Goal: Information Seeking & Learning: Learn about a topic

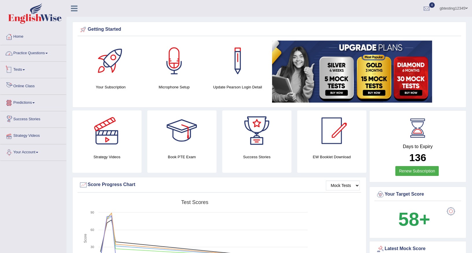
click at [25, 50] on link "Practice Questions" at bounding box center [33, 52] width 66 height 14
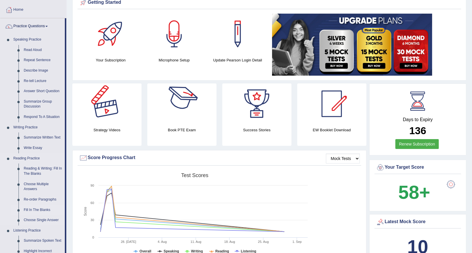
scroll to position [58, 0]
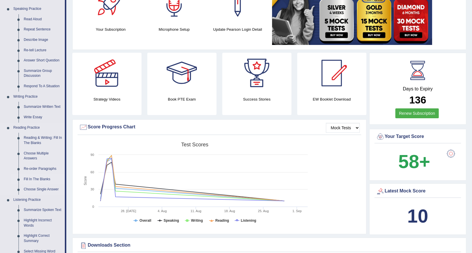
click at [33, 176] on link "Fill In The Blanks" at bounding box center [43, 179] width 44 height 10
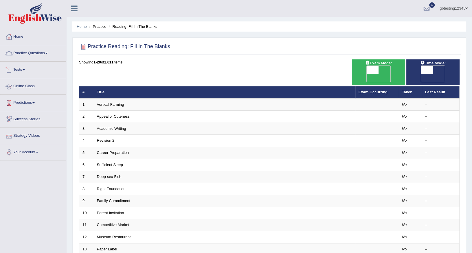
click at [25, 55] on link "Practice Questions" at bounding box center [33, 52] width 66 height 14
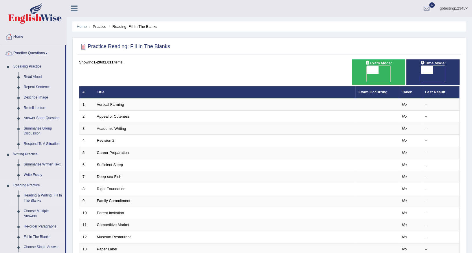
click at [35, 198] on link "Reading & Writing: Fill In The Blanks" at bounding box center [43, 197] width 44 height 15
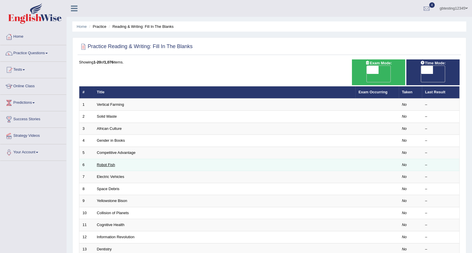
click at [106, 162] on link "Robot Fish" at bounding box center [106, 164] width 18 height 4
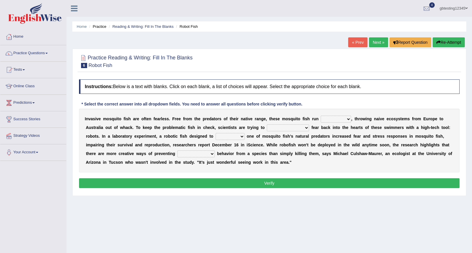
click at [382, 41] on link "Next »" at bounding box center [378, 42] width 19 height 10
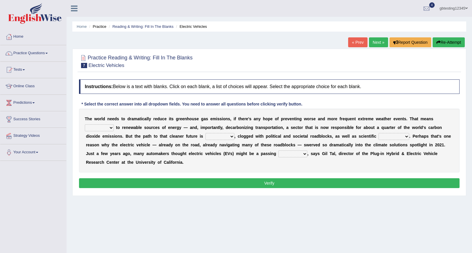
click at [382, 42] on link "Next »" at bounding box center [378, 42] width 19 height 10
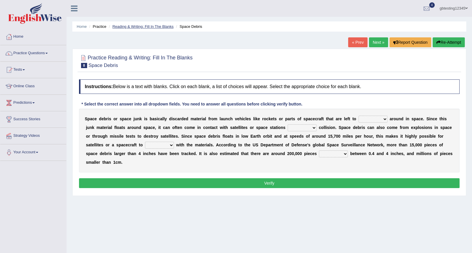
click at [146, 28] on link "Reading & Writing: Fill In The Blanks" at bounding box center [142, 26] width 61 height 4
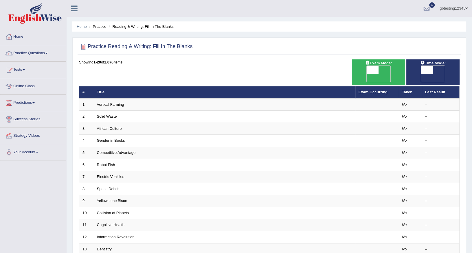
click at [367, 74] on span "OFF" at bounding box center [361, 78] width 12 height 8
checkbox input "true"
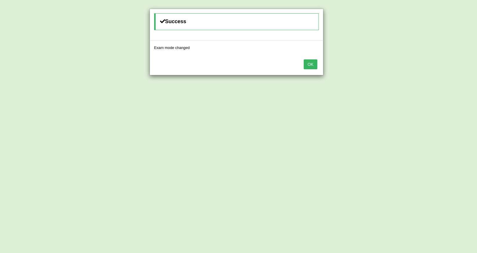
click at [310, 64] on button "OK" at bounding box center [310, 64] width 13 height 10
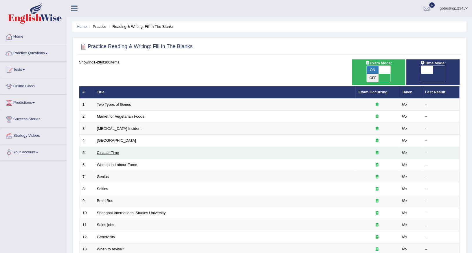
click at [117, 150] on link "Circular Time" at bounding box center [108, 152] width 22 height 4
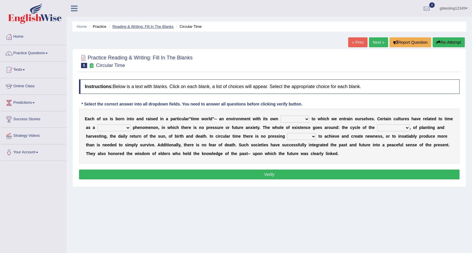
click at [151, 27] on link "Reading & Writing: Fill In The Blanks" at bounding box center [142, 26] width 61 height 4
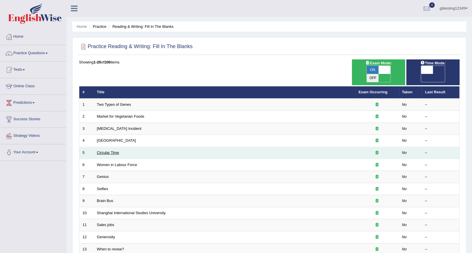
click at [107, 150] on link "Circular Time" at bounding box center [108, 152] width 22 height 4
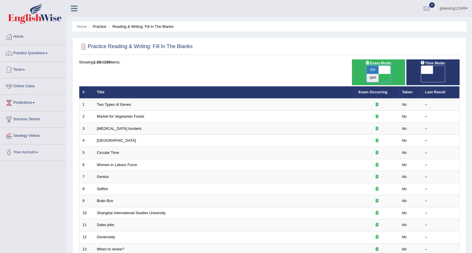
click at [386, 69] on span at bounding box center [385, 70] width 12 height 8
checkbox input "false"
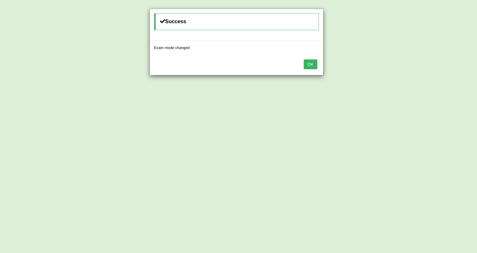
click at [304, 59] on button "OK" at bounding box center [310, 64] width 13 height 10
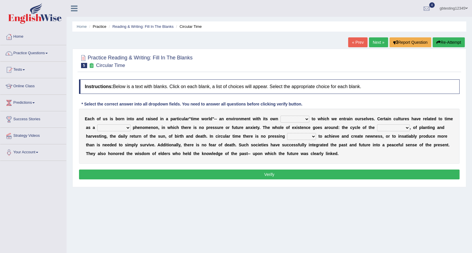
click at [376, 38] on link "Next »" at bounding box center [378, 42] width 19 height 10
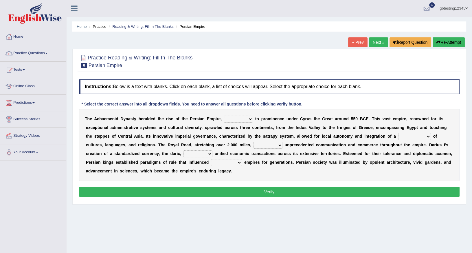
click at [353, 43] on link "« Prev" at bounding box center [357, 42] width 19 height 10
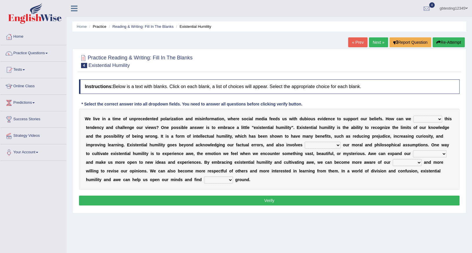
click at [377, 42] on link "Next »" at bounding box center [378, 42] width 19 height 10
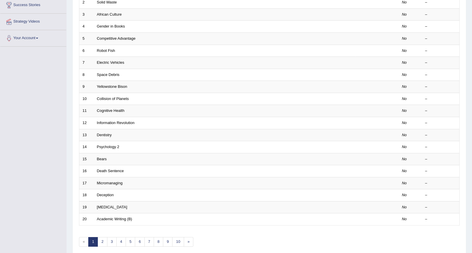
scroll to position [129, 0]
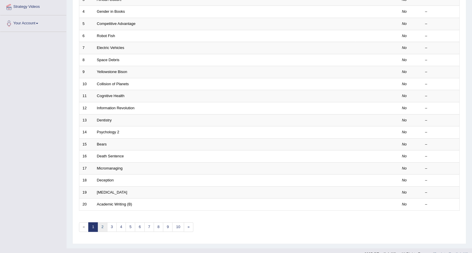
click at [103, 222] on link "2" at bounding box center [103, 227] width 10 height 10
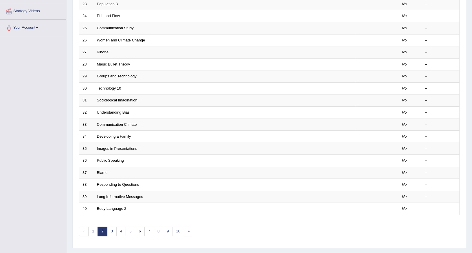
scroll to position [129, 0]
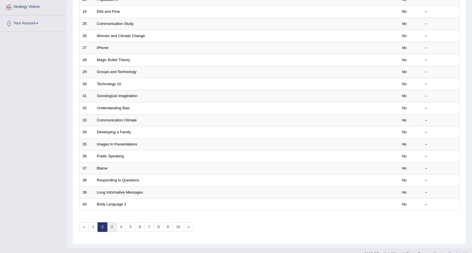
click at [113, 222] on link "3" at bounding box center [112, 227] width 10 height 10
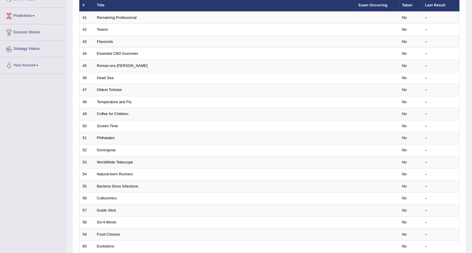
scroll to position [116, 0]
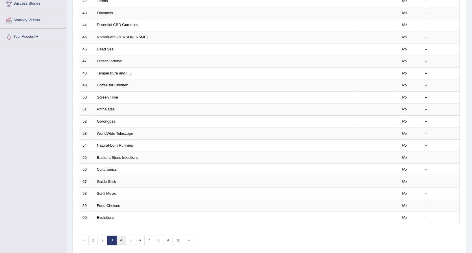
click at [121, 235] on link "4" at bounding box center [121, 240] width 10 height 10
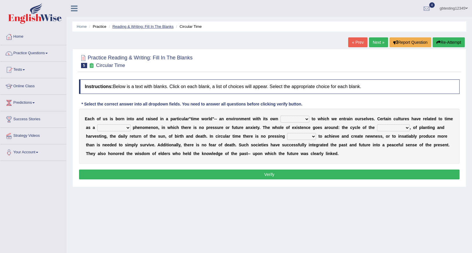
click at [127, 25] on link "Reading & Writing: Fill In The Blanks" at bounding box center [142, 26] width 61 height 4
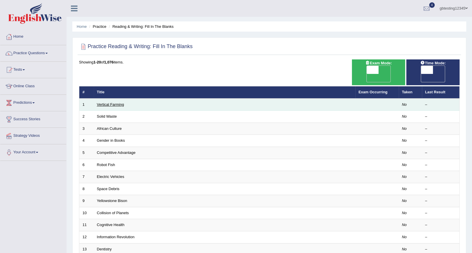
click at [112, 102] on link "Vertical Farming" at bounding box center [110, 104] width 27 height 4
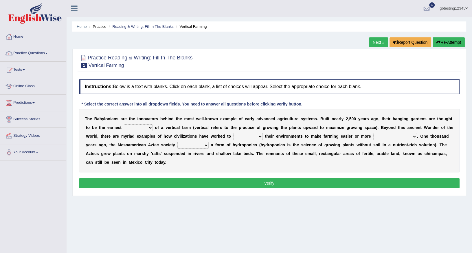
click at [381, 38] on link "Next »" at bounding box center [378, 42] width 19 height 10
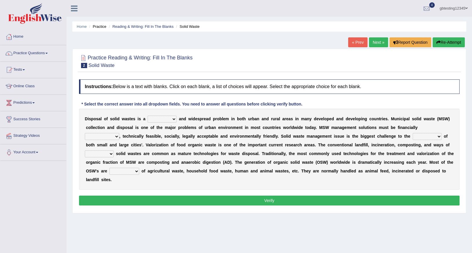
click at [360, 42] on link "« Prev" at bounding box center [357, 42] width 19 height 10
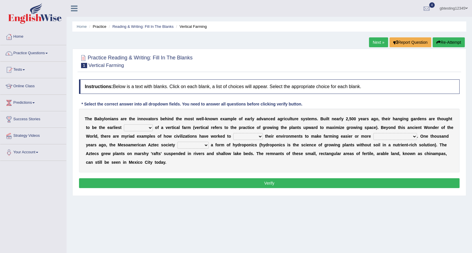
click at [139, 27] on link "Reading & Writing: Fill In The Blanks" at bounding box center [142, 26] width 61 height 4
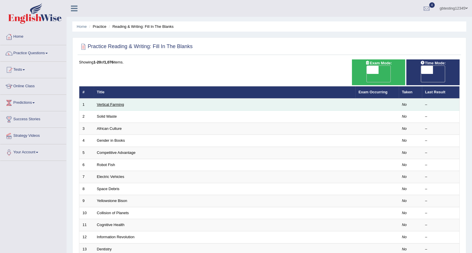
click at [111, 102] on link "Vertical Farming" at bounding box center [110, 104] width 27 height 4
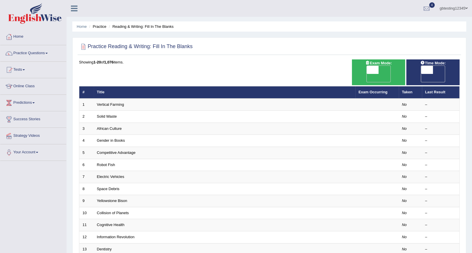
click at [367, 74] on span "OFF" at bounding box center [361, 78] width 12 height 8
checkbox input "true"
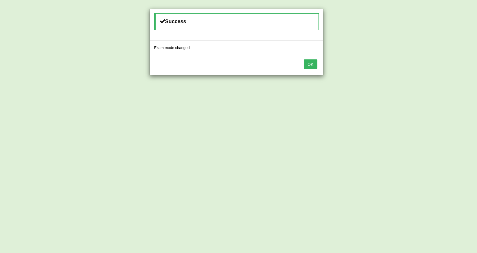
click at [314, 66] on button "OK" at bounding box center [310, 64] width 13 height 10
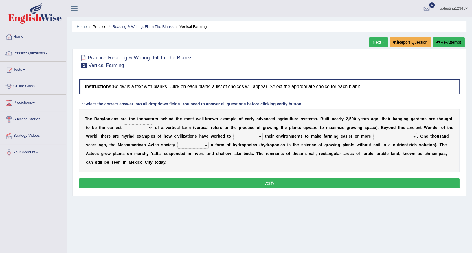
click at [379, 42] on link "Next »" at bounding box center [378, 42] width 19 height 10
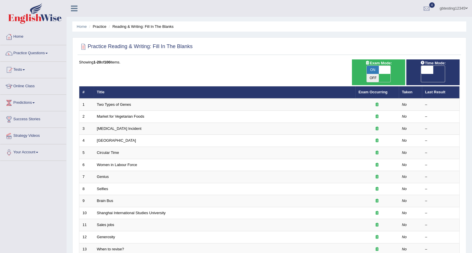
click at [384, 68] on span at bounding box center [385, 70] width 12 height 8
checkbox input "false"
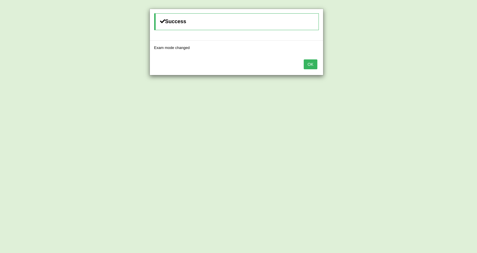
click at [313, 61] on button "OK" at bounding box center [310, 64] width 13 height 10
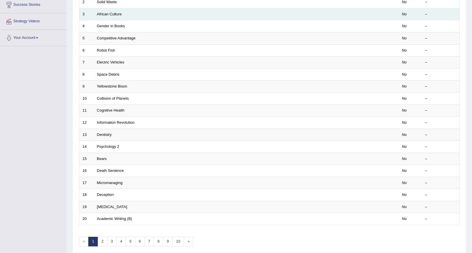
scroll to position [116, 0]
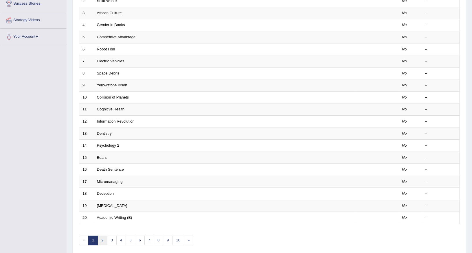
click at [102, 235] on link "2" at bounding box center [103, 240] width 10 height 10
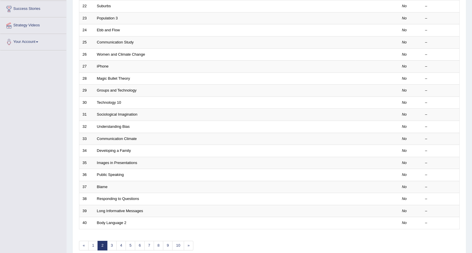
scroll to position [116, 0]
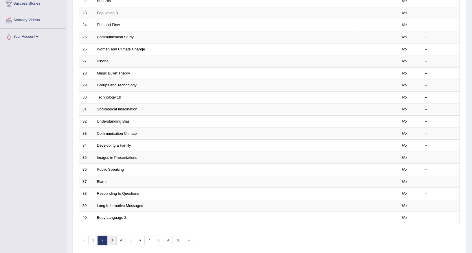
click at [113, 235] on link "3" at bounding box center [112, 240] width 10 height 10
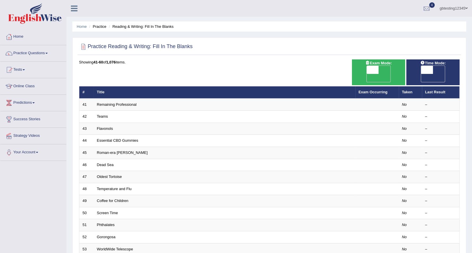
scroll to position [129, 0]
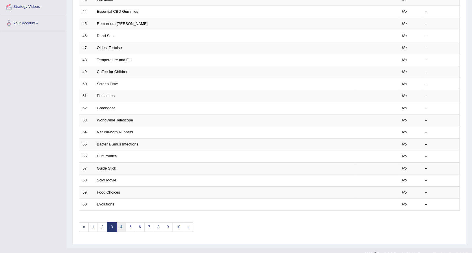
click at [119, 222] on link "4" at bounding box center [121, 227] width 10 height 10
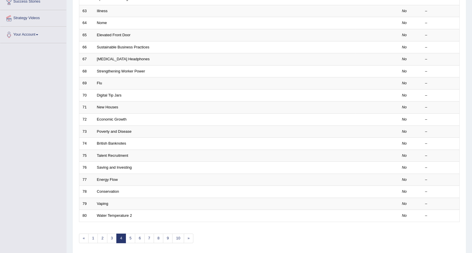
scroll to position [129, 0]
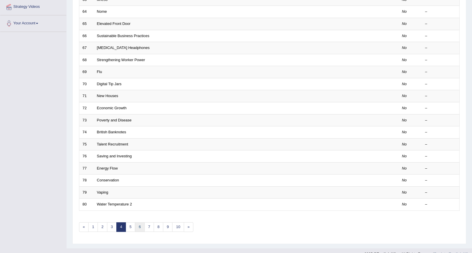
click at [135, 222] on link "6" at bounding box center [140, 227] width 10 height 10
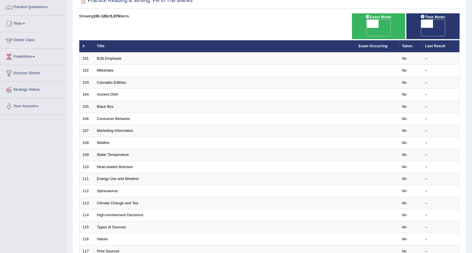
scroll to position [129, 0]
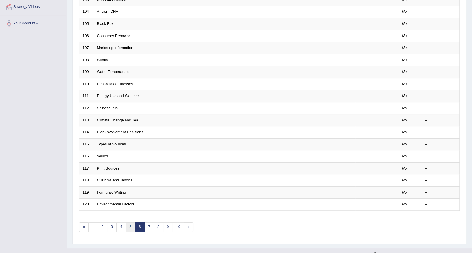
click at [128, 222] on link "5" at bounding box center [131, 227] width 10 height 10
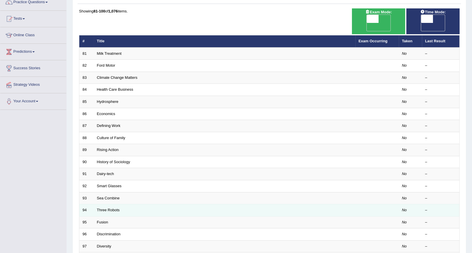
scroll to position [129, 0]
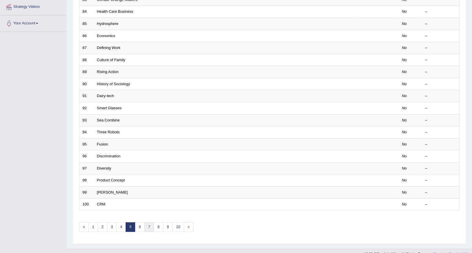
click at [147, 222] on link "7" at bounding box center [150, 227] width 10 height 10
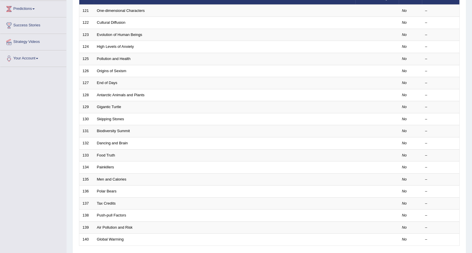
scroll to position [129, 0]
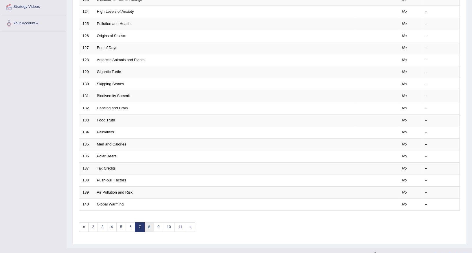
click at [150, 222] on link "8" at bounding box center [150, 227] width 10 height 10
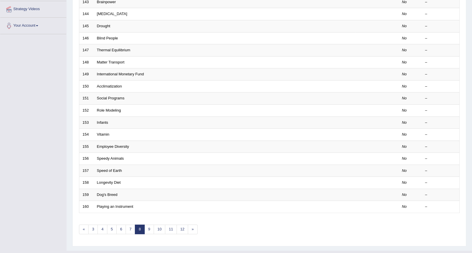
scroll to position [129, 0]
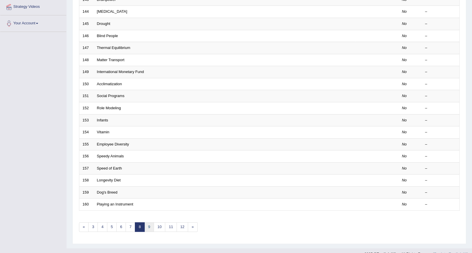
click at [150, 222] on link "9" at bounding box center [150, 227] width 10 height 10
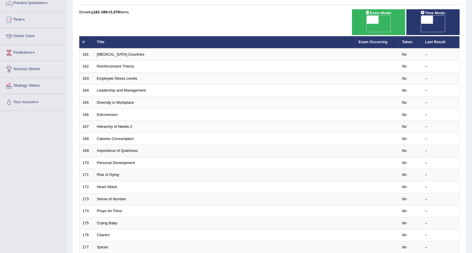
scroll to position [129, 0]
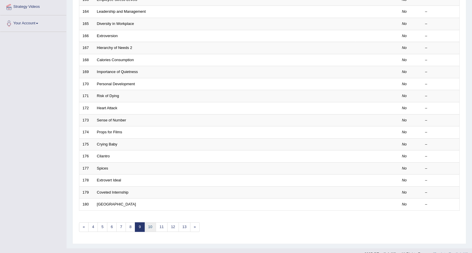
drag, startPoint x: 0, startPoint y: 0, endPoint x: 150, endPoint y: 218, distance: 264.9
click at [150, 222] on link "10" at bounding box center [151, 227] width 12 height 10
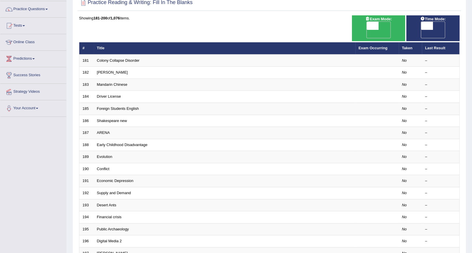
scroll to position [129, 0]
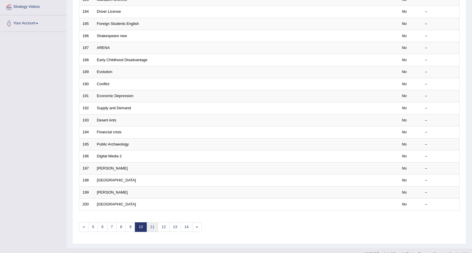
drag, startPoint x: 0, startPoint y: 0, endPoint x: 150, endPoint y: 218, distance: 264.9
click at [150, 222] on link "11" at bounding box center [153, 227] width 12 height 10
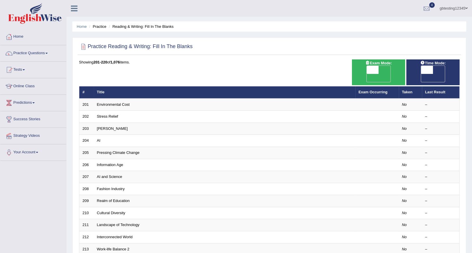
scroll to position [129, 0]
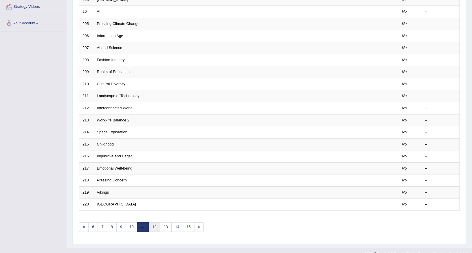
click at [152, 222] on link "12" at bounding box center [155, 227] width 12 height 10
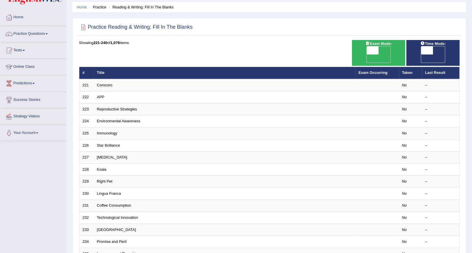
scroll to position [129, 0]
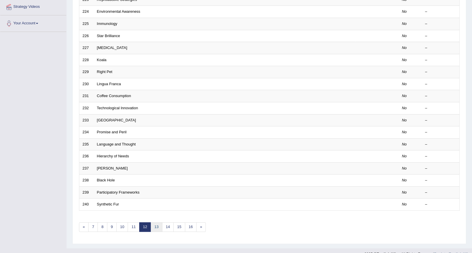
click at [158, 222] on link "13" at bounding box center [157, 227] width 12 height 10
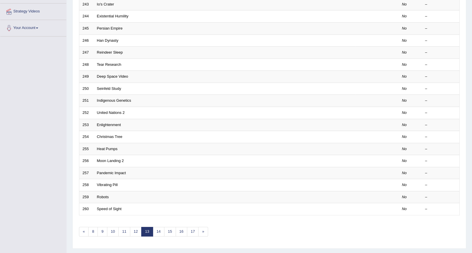
scroll to position [129, 0]
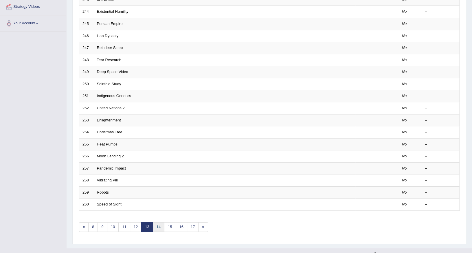
click at [160, 222] on link "14" at bounding box center [159, 227] width 12 height 10
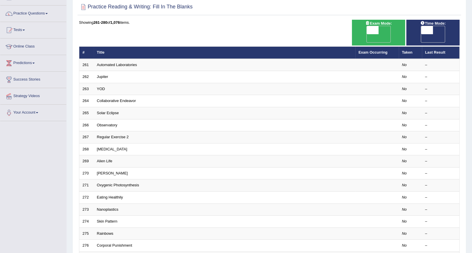
scroll to position [129, 0]
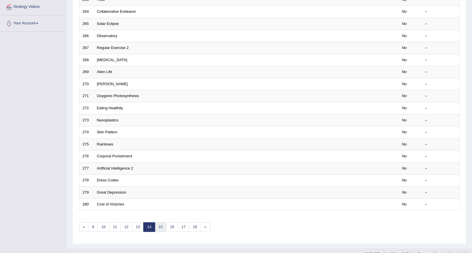
click at [160, 222] on link "15" at bounding box center [161, 227] width 12 height 10
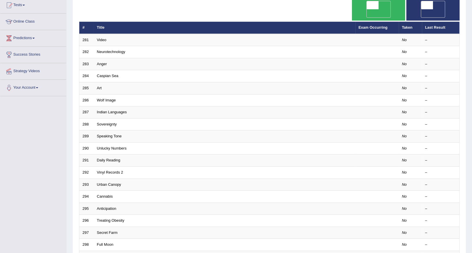
scroll to position [129, 0]
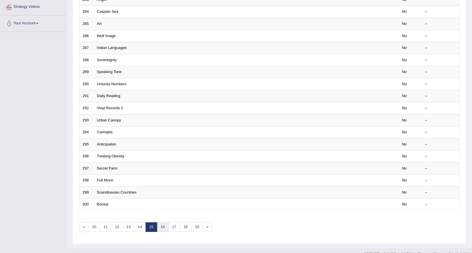
click at [164, 222] on link "16" at bounding box center [163, 227] width 12 height 10
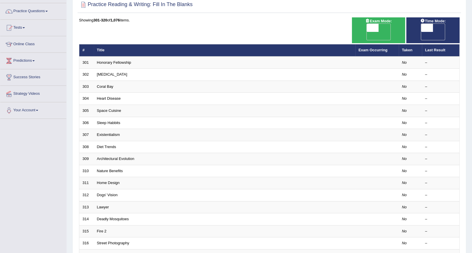
scroll to position [129, 0]
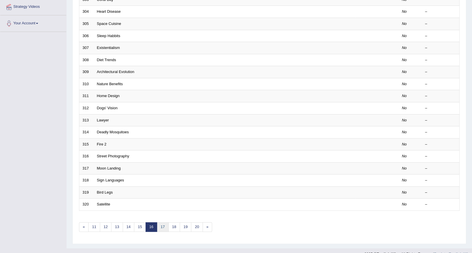
click at [166, 222] on link "17" at bounding box center [163, 227] width 12 height 10
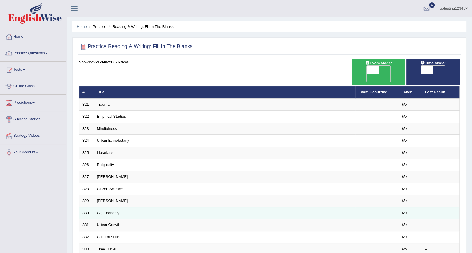
scroll to position [129, 0]
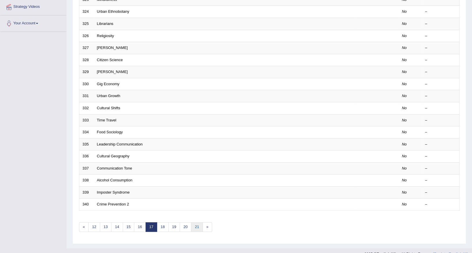
click at [199, 222] on link "21" at bounding box center [197, 227] width 12 height 10
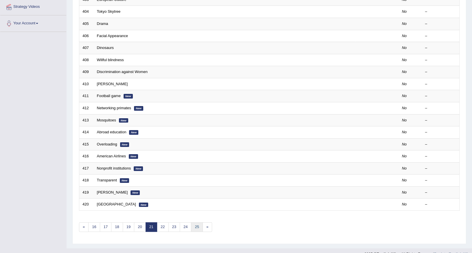
click at [199, 222] on link "25" at bounding box center [197, 227] width 12 height 10
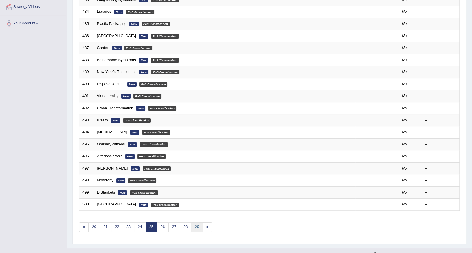
click at [199, 222] on link "29" at bounding box center [197, 227] width 12 height 10
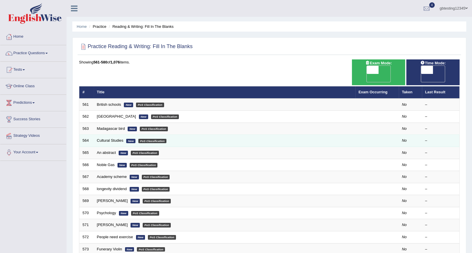
scroll to position [129, 0]
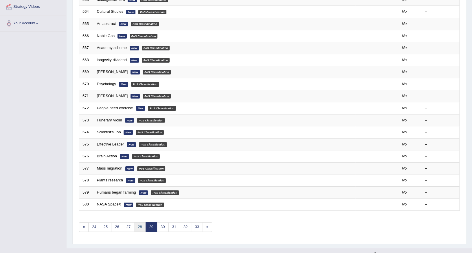
click at [134, 222] on link "28" at bounding box center [140, 227] width 12 height 10
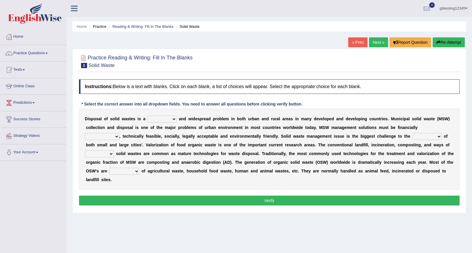
click at [379, 42] on link "Next »" at bounding box center [378, 42] width 19 height 10
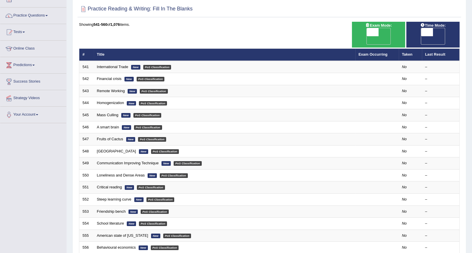
scroll to position [129, 0]
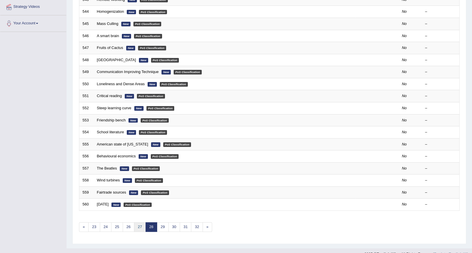
click at [140, 222] on link "27" at bounding box center [140, 227] width 12 height 10
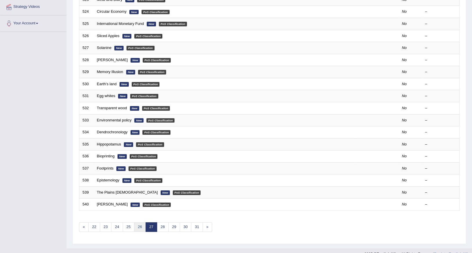
scroll to position [129, 0]
click at [139, 222] on link "26" at bounding box center [140, 227] width 12 height 10
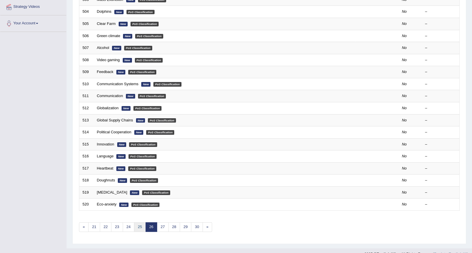
click at [139, 222] on link "25" at bounding box center [140, 227] width 12 height 10
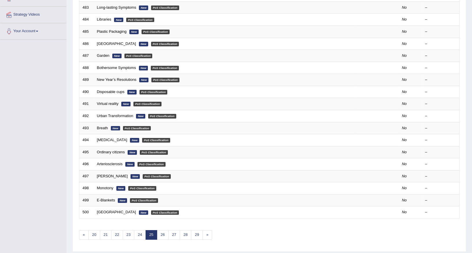
scroll to position [129, 0]
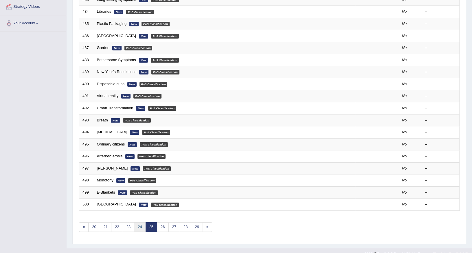
click at [138, 222] on link "24" at bounding box center [140, 227] width 12 height 10
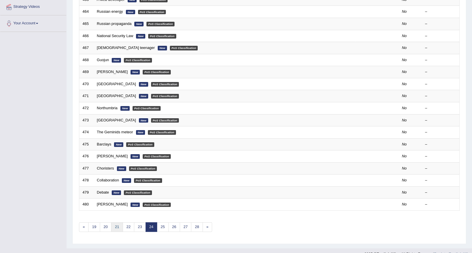
scroll to position [129, 0]
click at [115, 222] on link "21" at bounding box center [117, 227] width 12 height 10
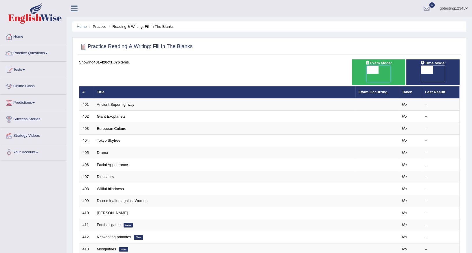
click at [378, 68] on span at bounding box center [373, 70] width 12 height 8
checkbox input "true"
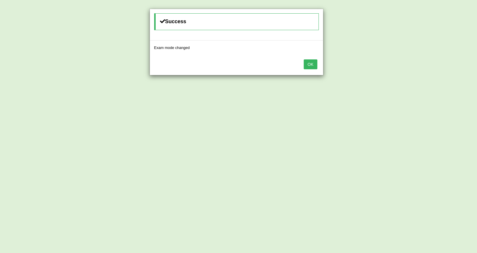
click at [313, 62] on button "OK" at bounding box center [310, 64] width 13 height 10
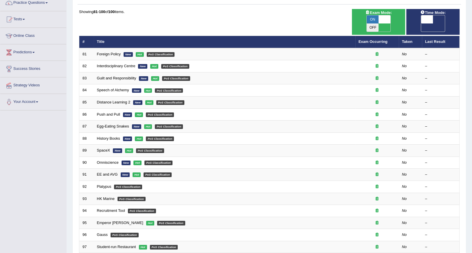
scroll to position [129, 0]
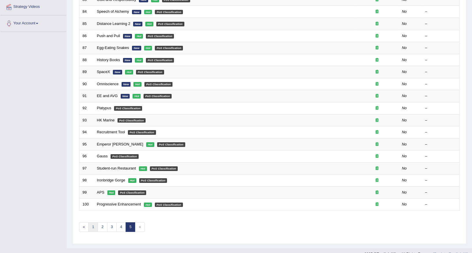
click at [95, 222] on link "1" at bounding box center [93, 227] width 10 height 10
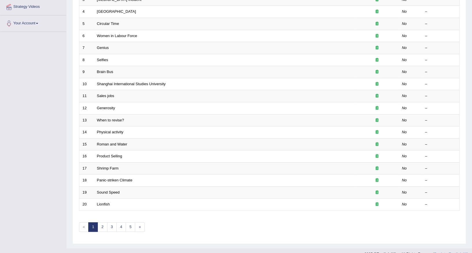
click at [102, 224] on div "Showing 1-20 of 100 items. # Title Exam Occurring Taken Last Result 1 Two Types…" at bounding box center [269, 84] width 381 height 308
click at [103, 222] on link "2" at bounding box center [103, 227] width 10 height 10
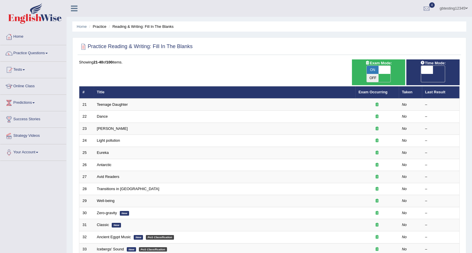
click at [369, 86] on th "Exam Occurring" at bounding box center [377, 92] width 43 height 12
click at [373, 73] on span "ON" at bounding box center [373, 70] width 12 height 8
checkbox input "false"
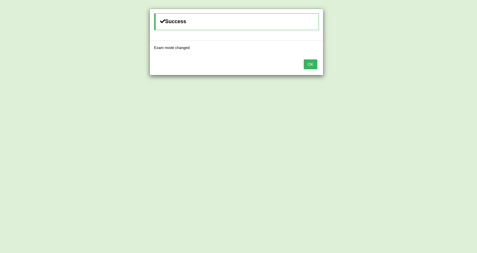
click at [306, 64] on button "OK" at bounding box center [310, 64] width 13 height 10
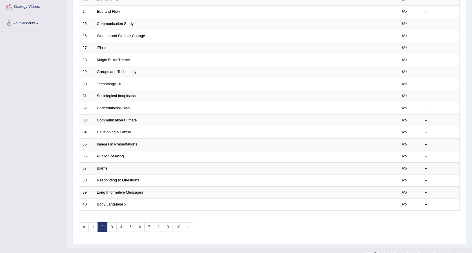
scroll to position [129, 0]
click at [181, 222] on link "10" at bounding box center [178, 227] width 12 height 10
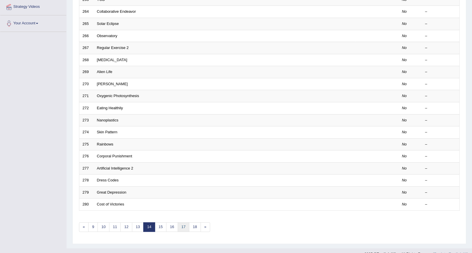
click at [185, 222] on link "17" at bounding box center [184, 227] width 12 height 10
click at [197, 222] on link "21" at bounding box center [197, 227] width 12 height 10
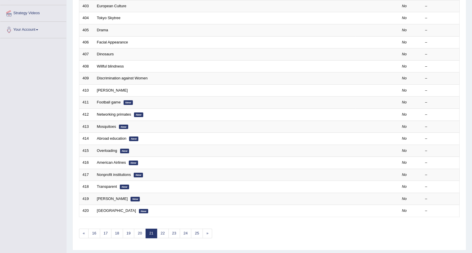
scroll to position [129, 0]
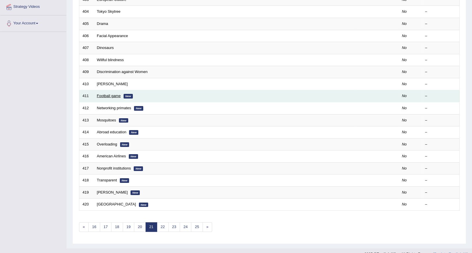
click at [106, 94] on link "Football game" at bounding box center [109, 96] width 24 height 4
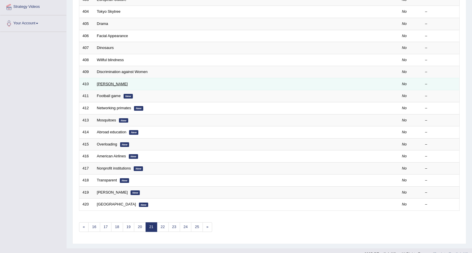
click at [107, 82] on link "Durkheim" at bounding box center [112, 84] width 31 height 4
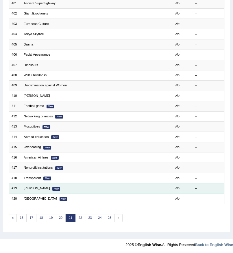
scroll to position [55, 0]
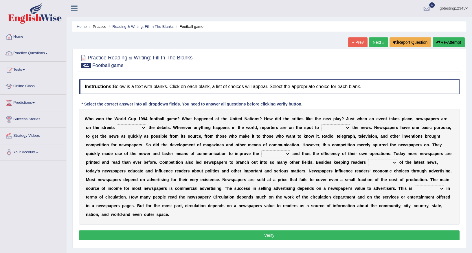
click at [349, 41] on link "« Prev" at bounding box center [357, 42] width 19 height 10
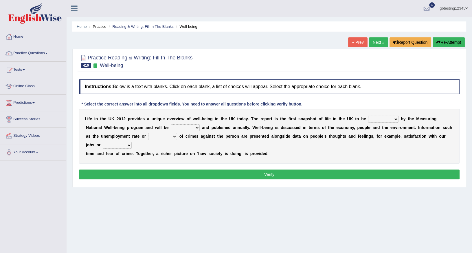
click at [379, 43] on link "Next »" at bounding box center [378, 42] width 19 height 10
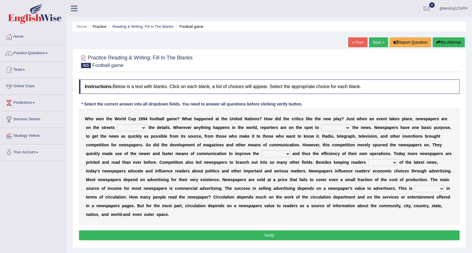
click at [359, 40] on link "« Prev" at bounding box center [357, 42] width 19 height 10
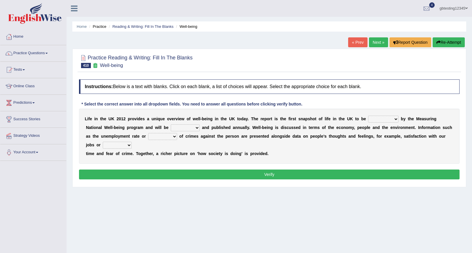
click at [383, 41] on link "Next »" at bounding box center [378, 42] width 19 height 10
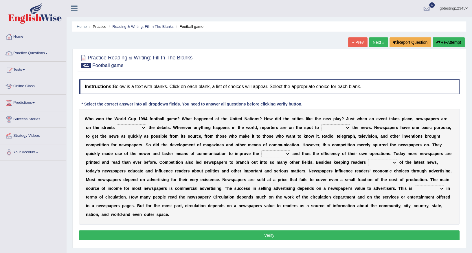
click at [375, 42] on link "Next »" at bounding box center [378, 42] width 19 height 10
click at [355, 44] on link "« Prev" at bounding box center [357, 42] width 19 height 10
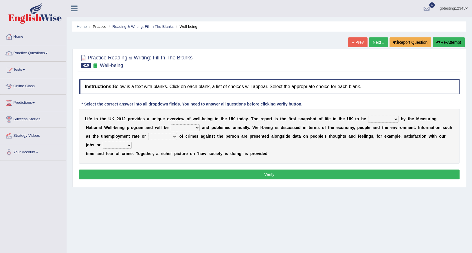
click at [380, 44] on link "Next »" at bounding box center [378, 42] width 19 height 10
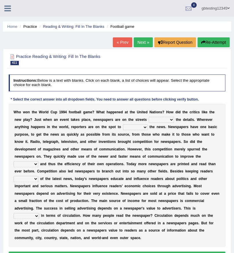
click at [120, 38] on link "« Prev" at bounding box center [122, 42] width 19 height 10
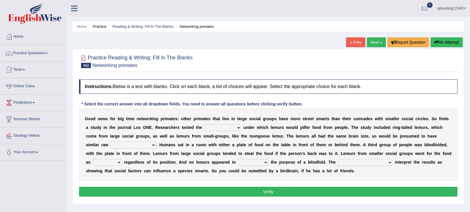
click at [233, 12] on ul "gbtesting12345 Toggle navigation Username: gbtesting12345 Access Type: Online S…" at bounding box center [329, 8] width 282 height 17
click at [233, 41] on link "« Prev" at bounding box center [355, 42] width 19 height 10
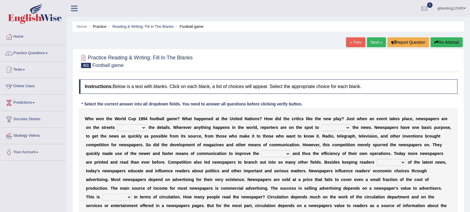
click at [350, 41] on link "« Prev" at bounding box center [355, 42] width 19 height 10
